Goal: Task Accomplishment & Management: Complete application form

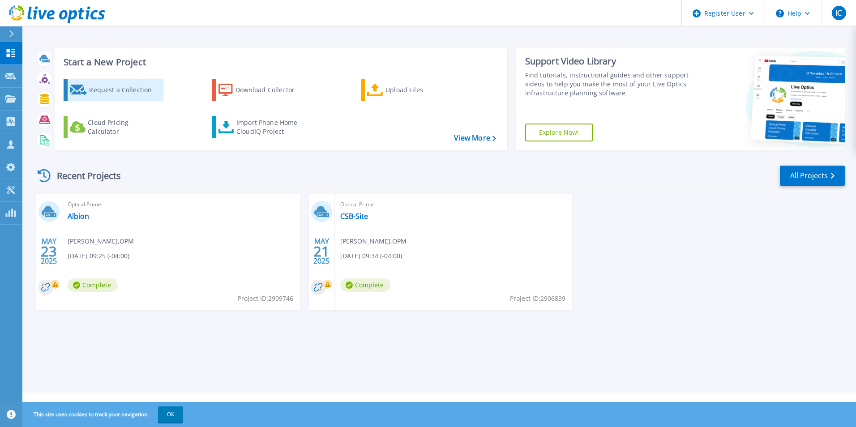
click at [110, 90] on div "Request a Collection" at bounding box center [125, 90] width 72 height 18
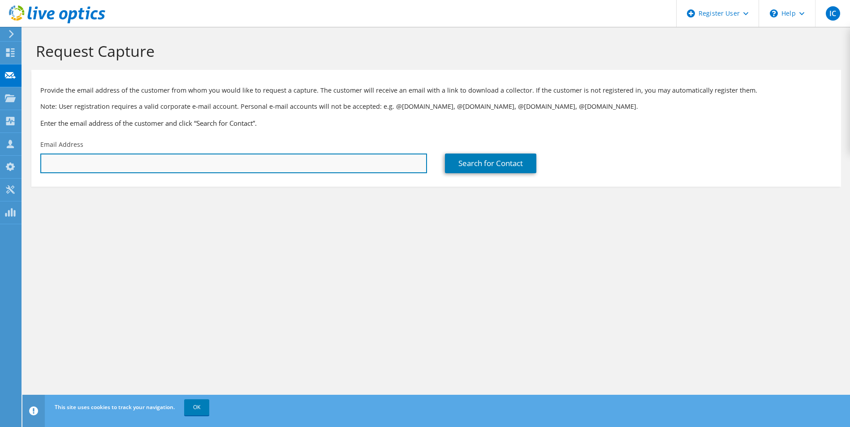
click at [117, 166] on input "text" at bounding box center [233, 164] width 387 height 20
paste input "renaud.chin@utech.edu.jm"
type input "renaud.chin@utech.edu.jm"
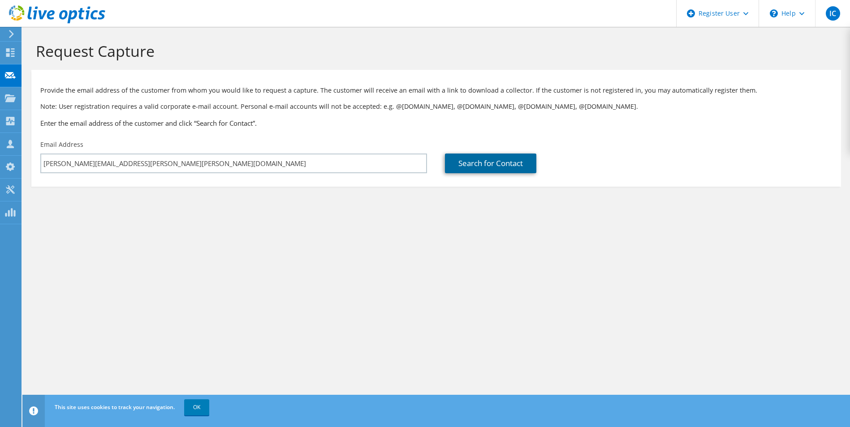
click at [462, 167] on link "Search for Contact" at bounding box center [490, 164] width 91 height 20
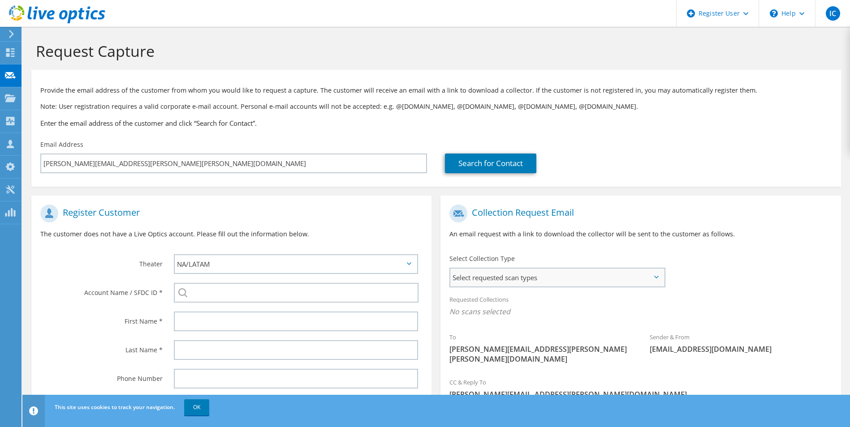
click at [651, 280] on span "Select requested scan types" at bounding box center [556, 278] width 213 height 18
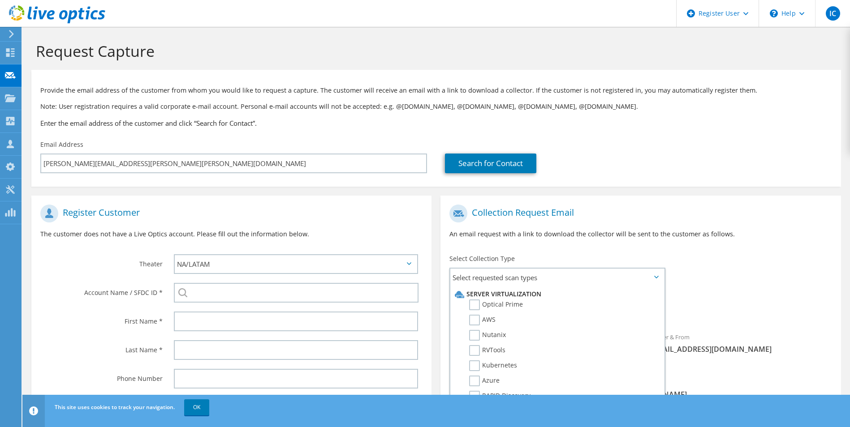
click at [830, 150] on div "Search for Contact" at bounding box center [638, 157] width 404 height 42
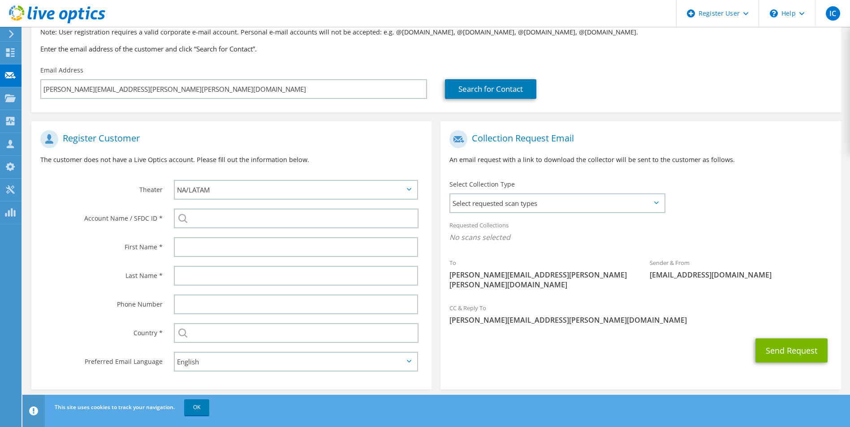
scroll to position [82, 0]
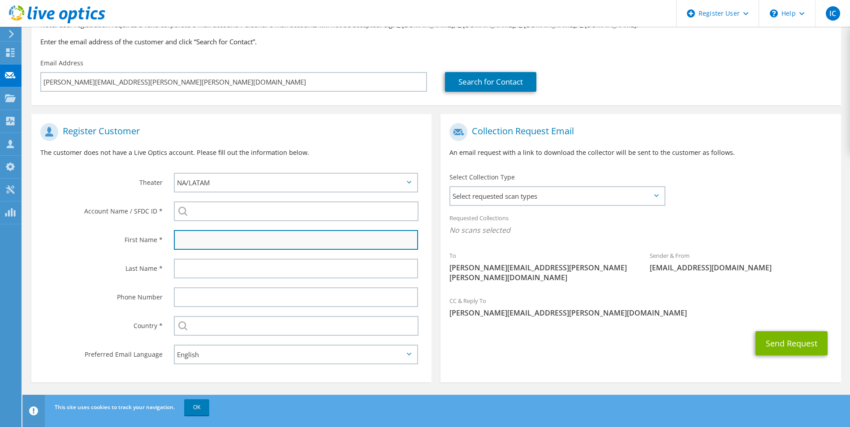
click at [207, 239] on input "text" at bounding box center [296, 240] width 245 height 20
type input "Renaud"
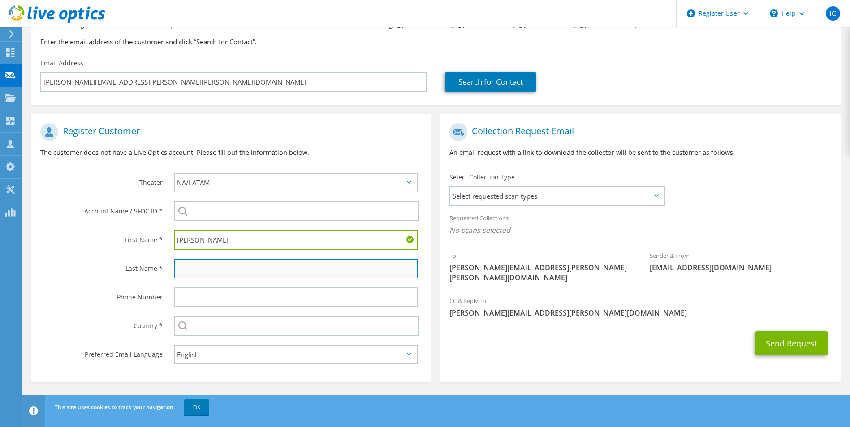
click at [202, 265] on input "text" at bounding box center [296, 269] width 245 height 20
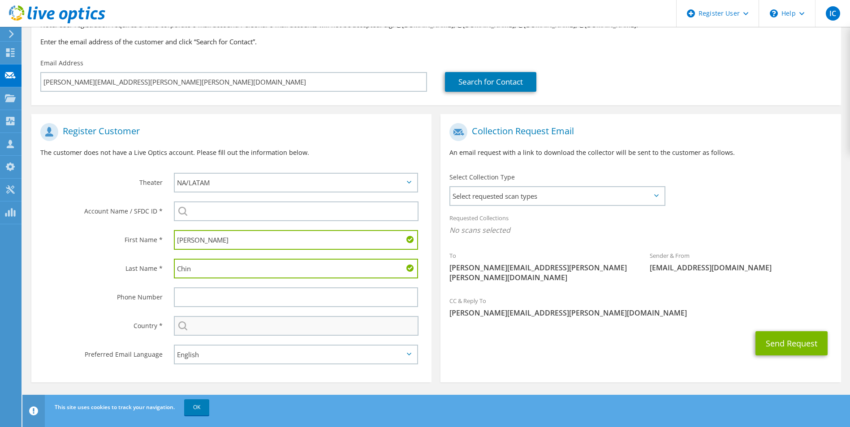
type input "Chin"
click at [208, 331] on input "text" at bounding box center [296, 326] width 245 height 20
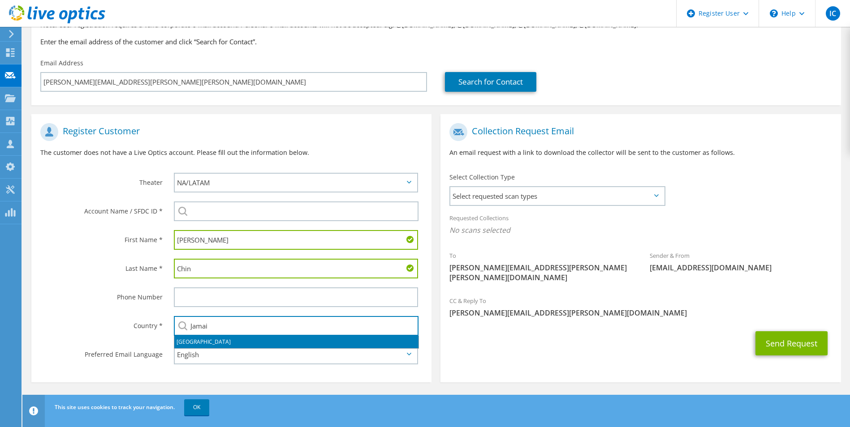
click at [189, 345] on li "Jamaica" at bounding box center [296, 342] width 244 height 13
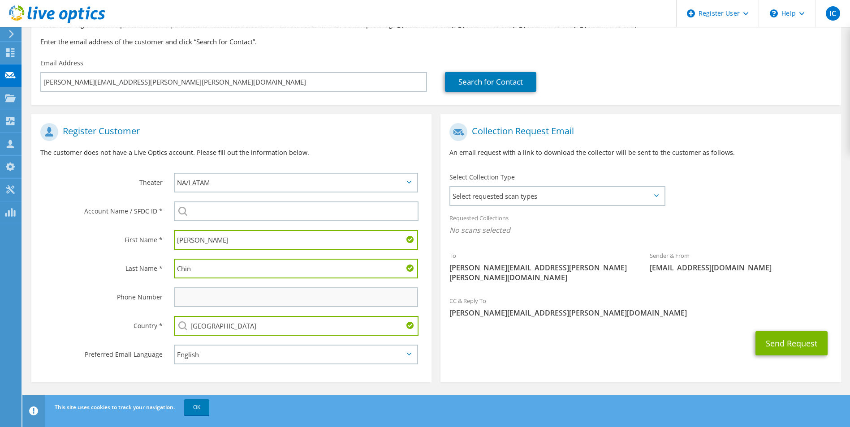
type input "Jamaica"
click at [263, 297] on input "text" at bounding box center [296, 298] width 245 height 20
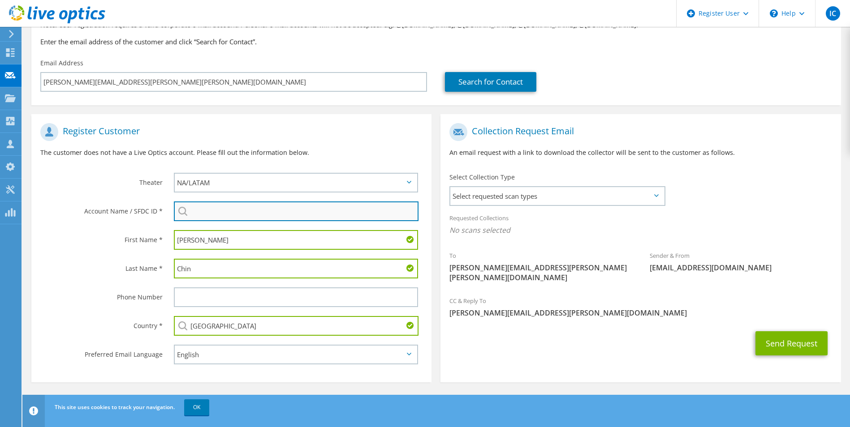
click at [256, 202] on input "search" at bounding box center [296, 212] width 245 height 20
paste input "1724003890"
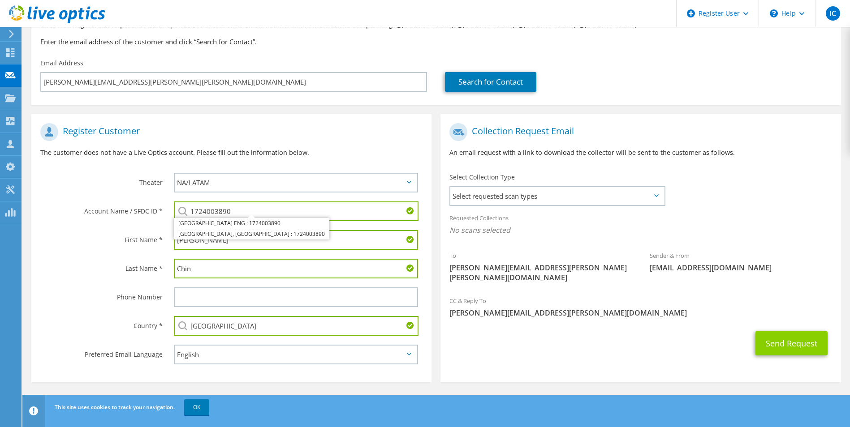
type input "1724003890"
click at [785, 335] on button "Send Request" at bounding box center [791, 343] width 72 height 24
